Goal: Task Accomplishment & Management: Manage account settings

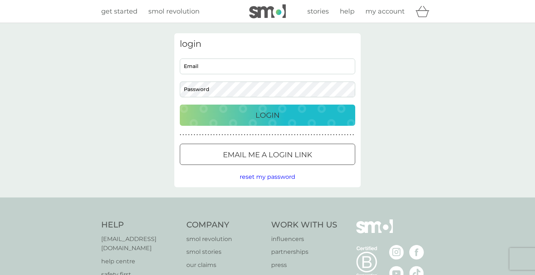
click at [269, 150] on p "Email me a login link" at bounding box center [267, 155] width 89 height 12
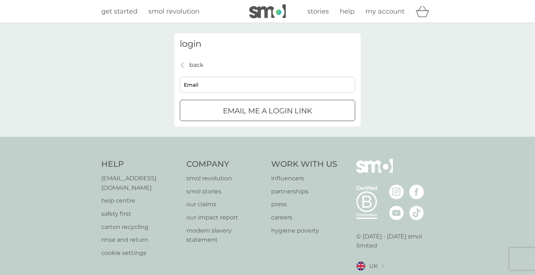
click at [225, 82] on input "Email" at bounding box center [267, 85] width 175 height 16
type input "[EMAIL_ADDRESS][DOMAIN_NAME]"
click at [228, 114] on p "Email me a login link" at bounding box center [267, 111] width 89 height 12
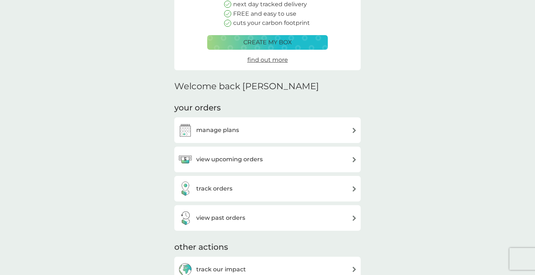
scroll to position [105, 0]
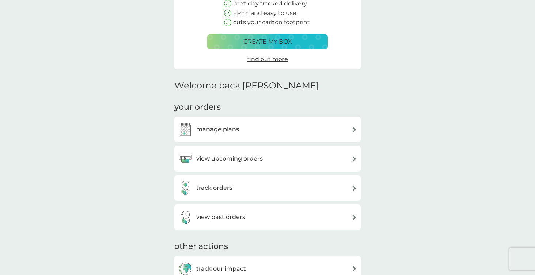
click at [267, 162] on div "view upcoming orders" at bounding box center [267, 158] width 179 height 15
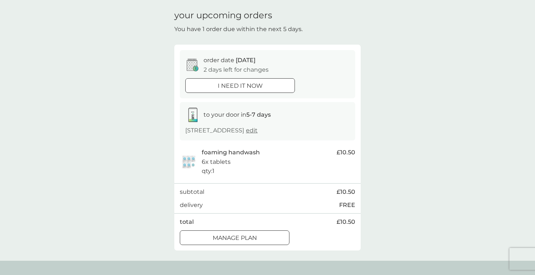
scroll to position [24, 0]
click at [246, 133] on span "edit" at bounding box center [252, 129] width 12 height 7
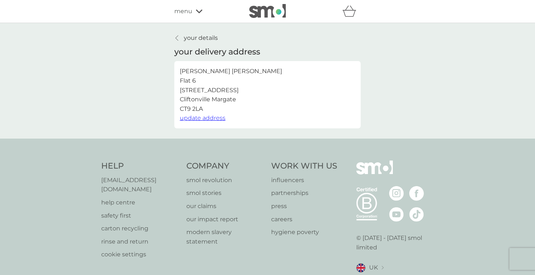
click at [218, 117] on span "update address" at bounding box center [203, 117] width 46 height 7
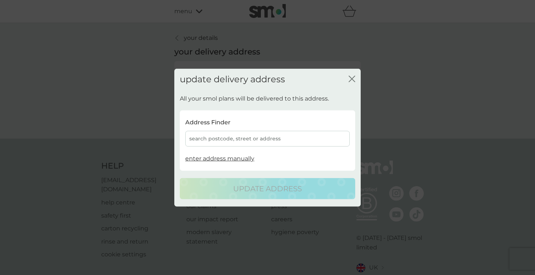
click at [234, 134] on div "search postcode, street or address" at bounding box center [267, 139] width 165 height 16
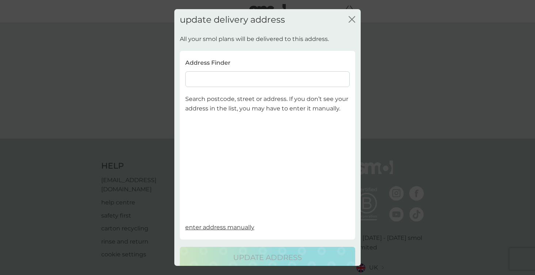
click at [224, 79] on input at bounding box center [267, 79] width 165 height 16
paste input "Ct118df"
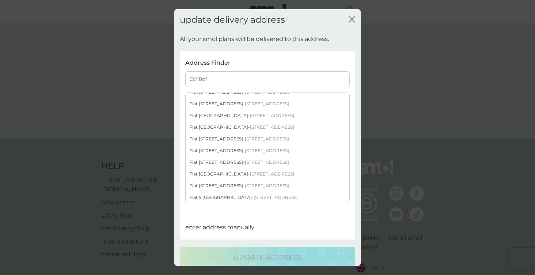
scroll to position [456, 0]
type input "Ct118df"
click at [261, 169] on div "Flat 48 Granville House Victoria Parade - Ramsgate CT11 8DF" at bounding box center [268, 173] width 164 height 12
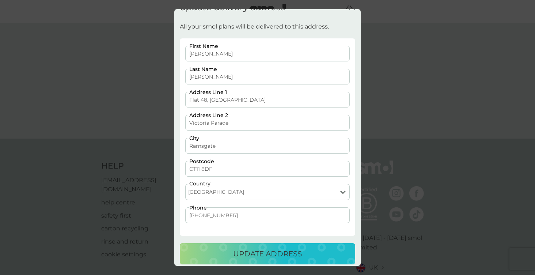
scroll to position [18, 0]
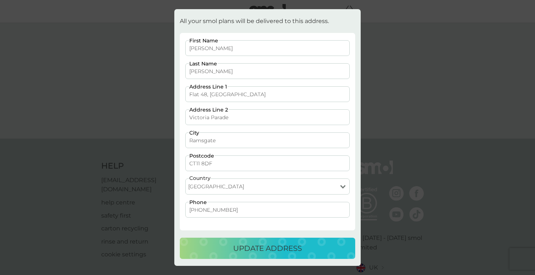
click at [268, 243] on p "update address" at bounding box center [267, 248] width 69 height 12
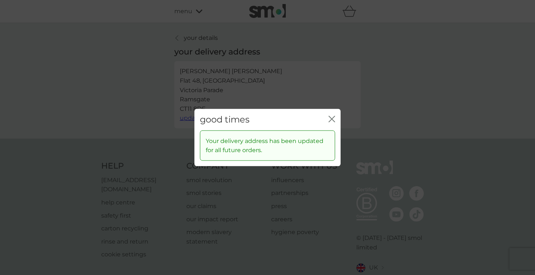
click at [333, 120] on icon "close" at bounding box center [333, 119] width 3 height 6
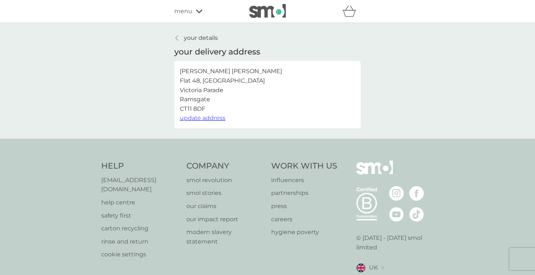
click at [178, 38] on div at bounding box center [177, 38] width 5 height 6
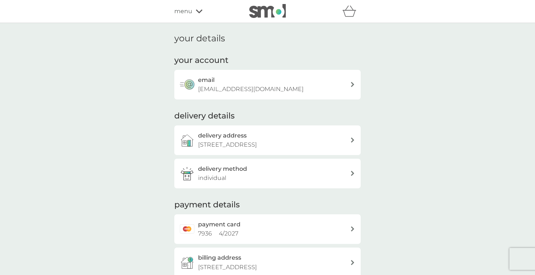
click at [186, 8] on span "menu" at bounding box center [183, 12] width 18 height 10
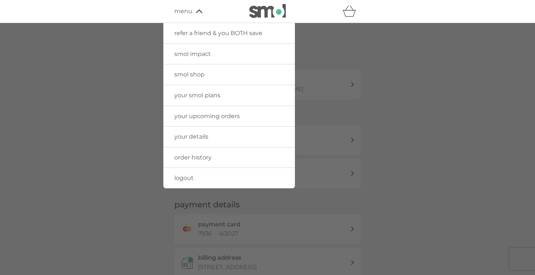
click at [200, 110] on link "your upcoming orders" at bounding box center [229, 116] width 132 height 20
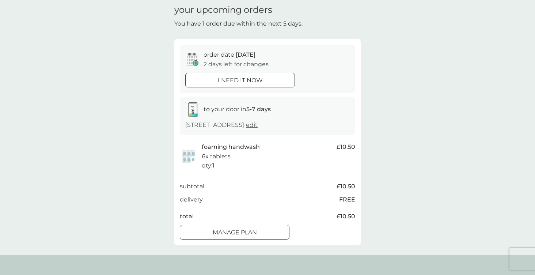
scroll to position [29, 0]
